Goal: Check status: Check status

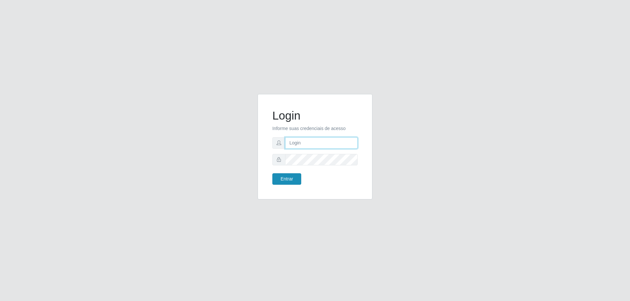
type input "[EMAIL_ADDRESS][DOMAIN_NAME]"
click at [287, 182] on button "Entrar" at bounding box center [286, 178] width 29 height 11
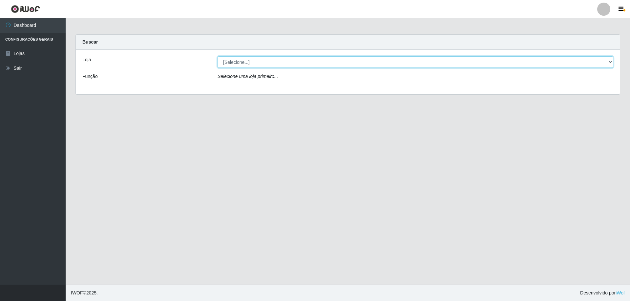
click at [368, 64] on select "[Selecione...] SuperShow Bis - [GEOGRAPHIC_DATA]" at bounding box center [414, 61] width 395 height 11
select select "59"
click at [217, 56] on select "[Selecione...] SuperShow Bis - [GEOGRAPHIC_DATA]" at bounding box center [414, 61] width 395 height 11
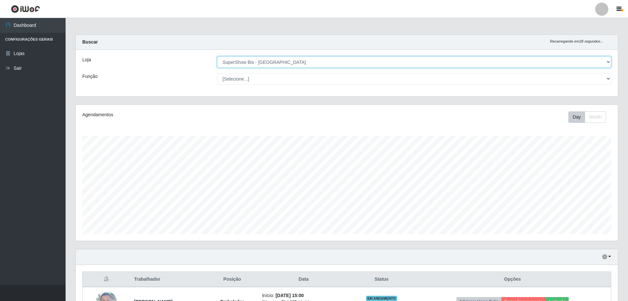
scroll to position [47, 0]
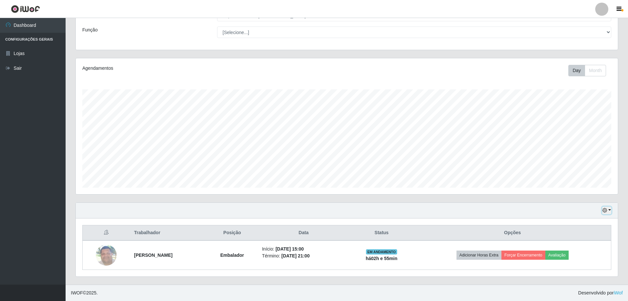
click at [608, 209] on button "button" at bounding box center [606, 211] width 9 height 8
click at [570, 159] on button "1 dia" at bounding box center [585, 159] width 52 height 14
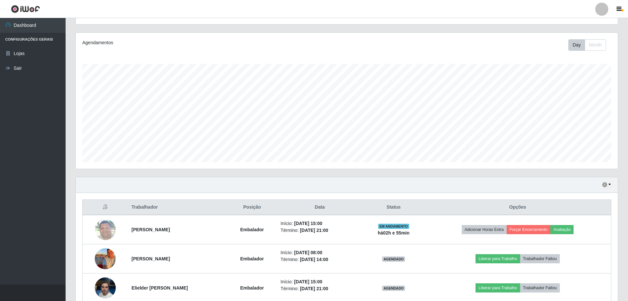
scroll to position [105, 0]
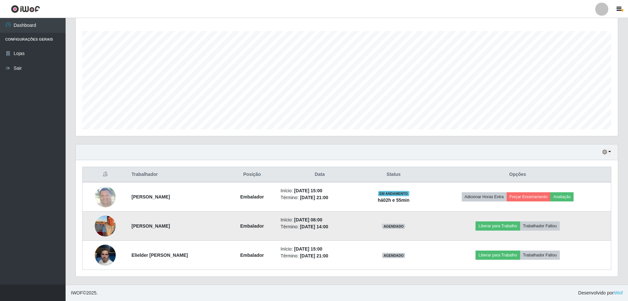
click at [101, 226] on img at bounding box center [105, 226] width 21 height 28
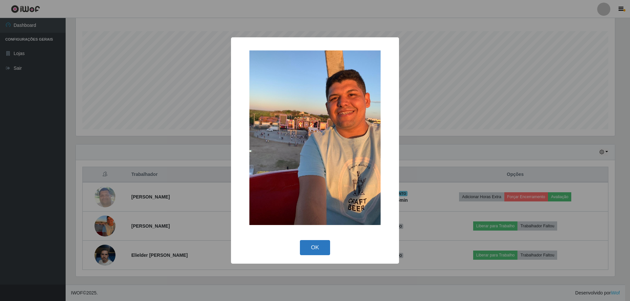
click at [312, 246] on button "OK" at bounding box center [315, 247] width 30 height 15
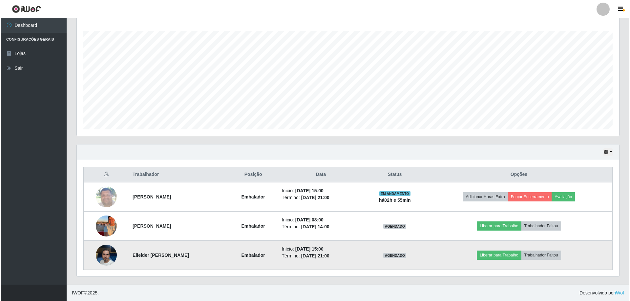
scroll to position [136, 542]
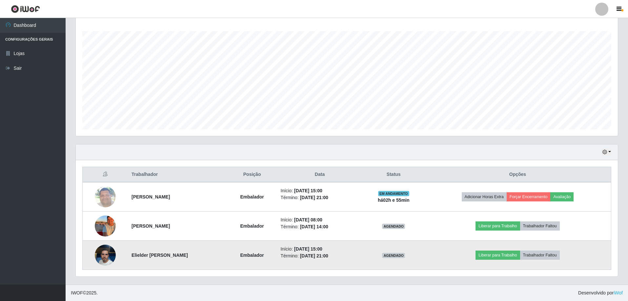
click at [100, 252] on img at bounding box center [105, 255] width 21 height 37
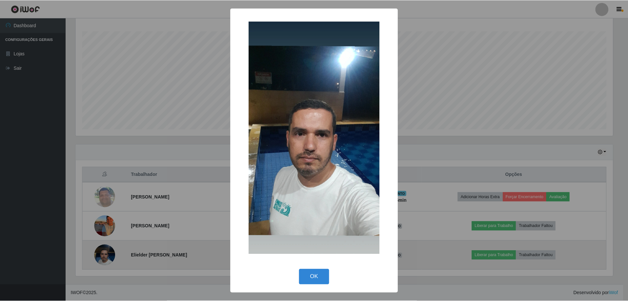
scroll to position [136, 539]
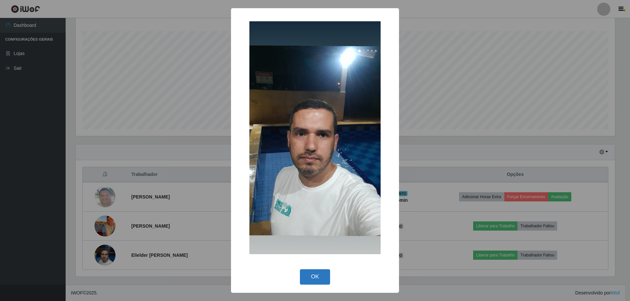
click at [320, 270] on button "OK" at bounding box center [315, 277] width 30 height 15
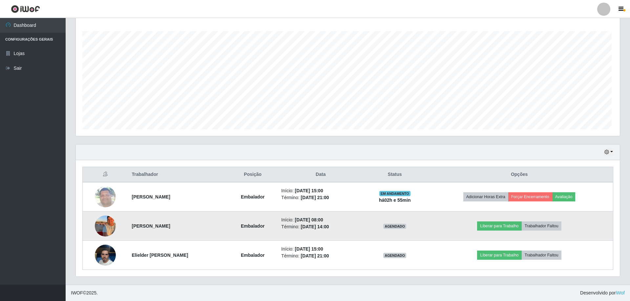
scroll to position [136, 542]
click at [106, 223] on img at bounding box center [105, 226] width 21 height 28
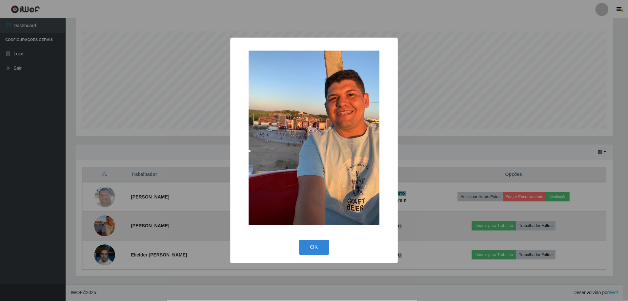
scroll to position [136, 539]
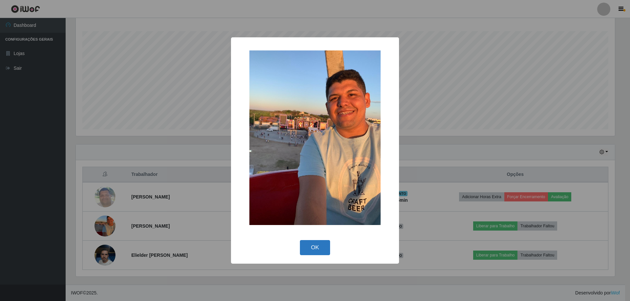
click at [326, 247] on button "OK" at bounding box center [315, 247] width 30 height 15
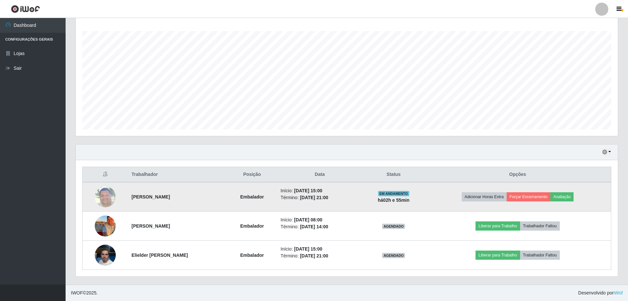
scroll to position [0, 0]
